Goal: Task Accomplishment & Management: Use online tool/utility

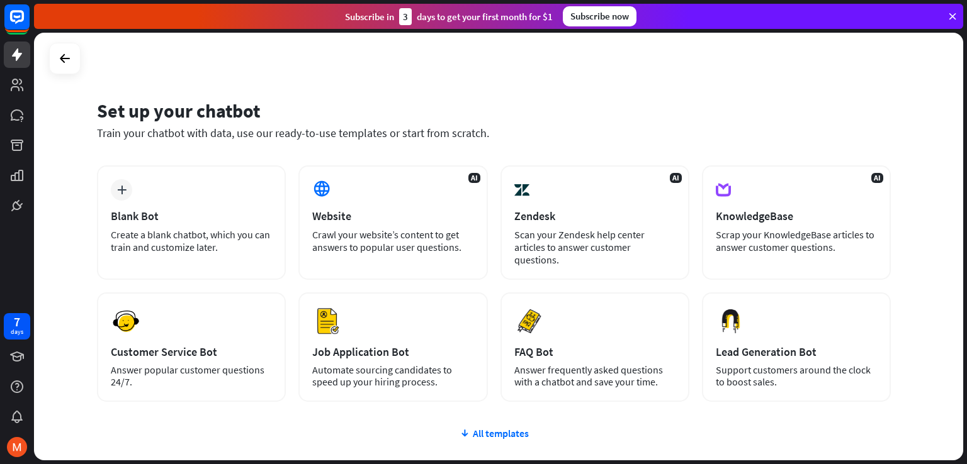
click at [966, 104] on div "Set up your chatbot Train your chatbot with data, use our ready-to-use template…" at bounding box center [500, 249] width 933 height 432
drag, startPoint x: 966, startPoint y: 104, endPoint x: 957, endPoint y: 172, distance: 69.2
click at [957, 172] on div "Set up your chatbot Train your chatbot with data, use our ready-to-use template…" at bounding box center [500, 249] width 933 height 432
click at [748, 111] on div "Set up your chatbot" at bounding box center [494, 111] width 794 height 24
drag, startPoint x: 963, startPoint y: 91, endPoint x: 957, endPoint y: 115, distance: 25.5
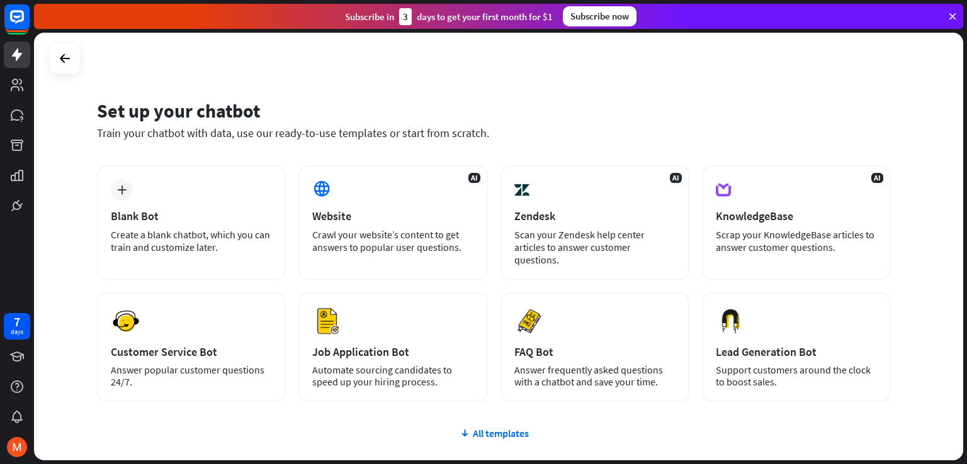
click at [957, 115] on div "Set up your chatbot Train your chatbot with data, use our ready-to-use template…" at bounding box center [500, 249] width 933 height 432
click at [134, 187] on div "plus Blank Bot Create a blank chatbot, which you can train and customize later." at bounding box center [191, 223] width 189 height 115
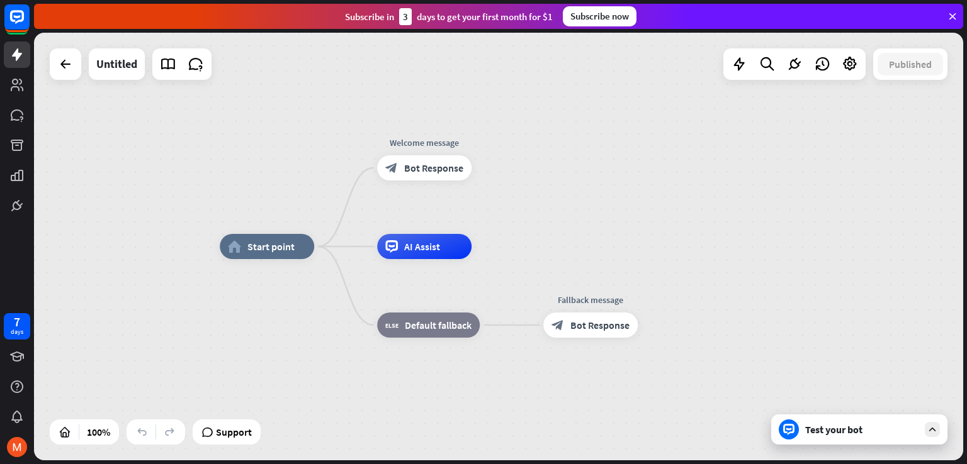
click at [305, 408] on div "home_2 Start point Welcome message block_bot_response Bot Response AI Assist bl…" at bounding box center [684, 461] width 929 height 428
click at [414, 234] on div "Edit name more_horiz plus AI Assist" at bounding box center [424, 246] width 94 height 25
click at [390, 213] on div "Edit name" at bounding box center [413, 218] width 52 height 19
click at [254, 186] on div "home_2 Start point Welcome message block_bot_response Bot Response AI Assist bl…" at bounding box center [498, 247] width 929 height 428
click at [74, 68] on div at bounding box center [65, 64] width 25 height 25
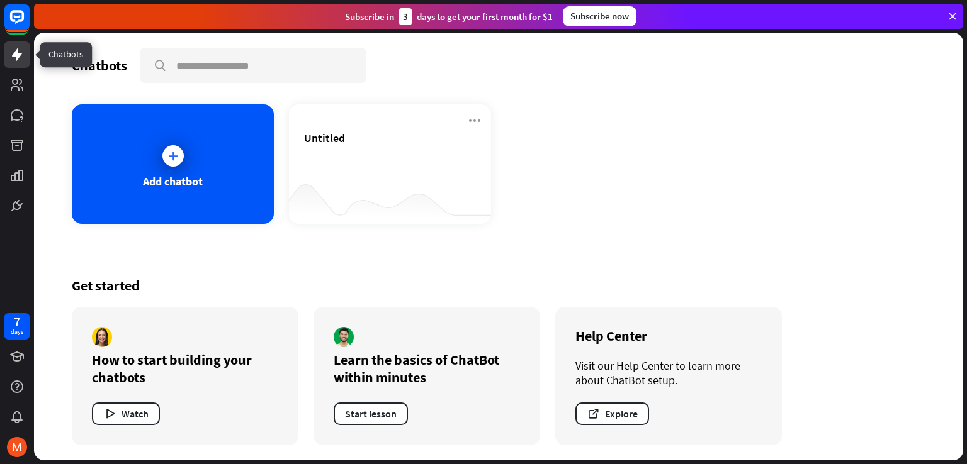
click at [18, 55] on icon at bounding box center [17, 54] width 10 height 13
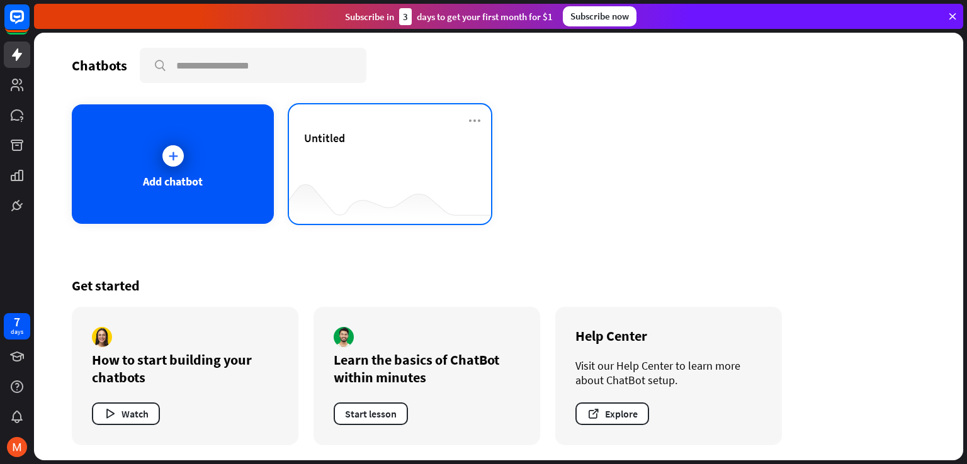
click at [334, 158] on div "Untitled" at bounding box center [390, 153] width 172 height 44
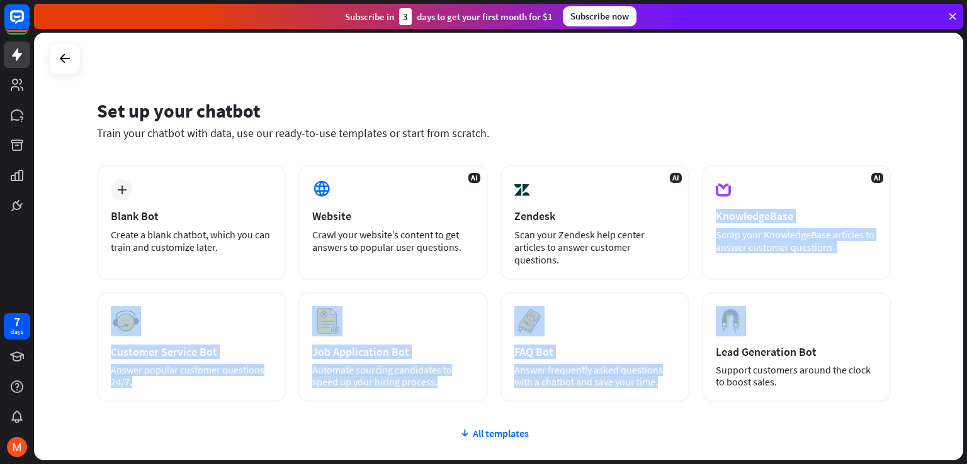
drag, startPoint x: 966, startPoint y: 320, endPoint x: 966, endPoint y: 184, distance: 135.9
click at [966, 184] on div "Set up your chatbot Train your chatbot with data, use our ready-to-use template…" at bounding box center [500, 249] width 933 height 432
